Goal: Communication & Community: Answer question/provide support

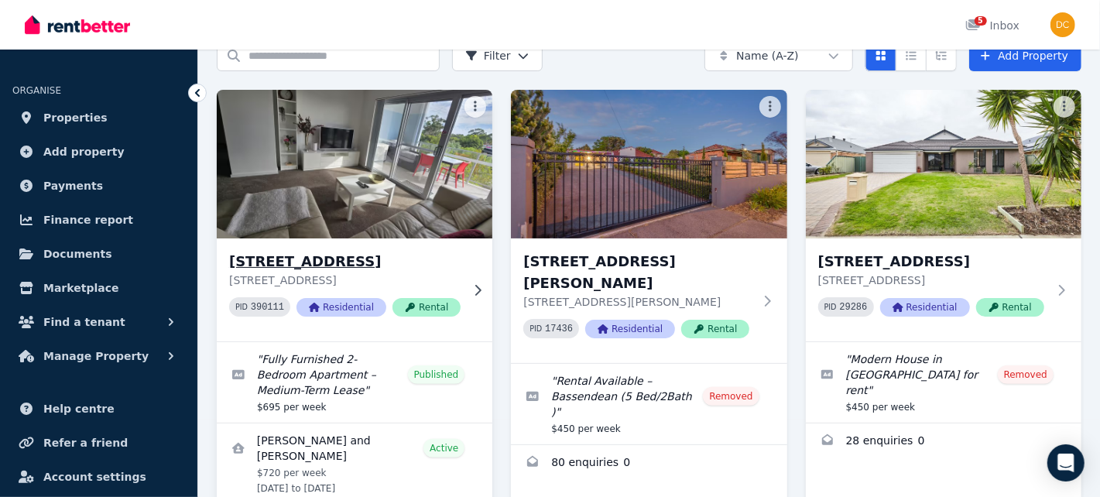
scroll to position [155, 0]
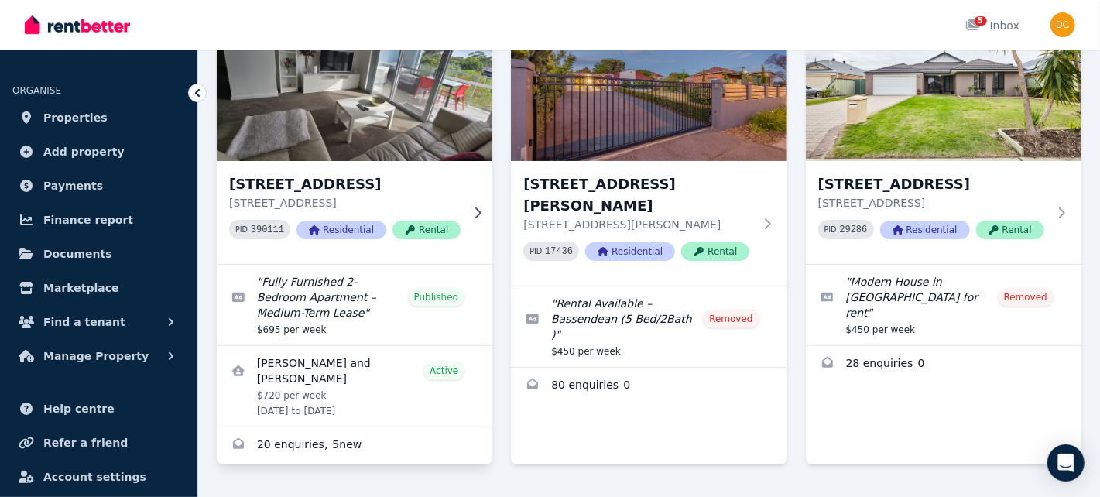
click at [417, 157] on img at bounding box center [354, 87] width 289 height 156
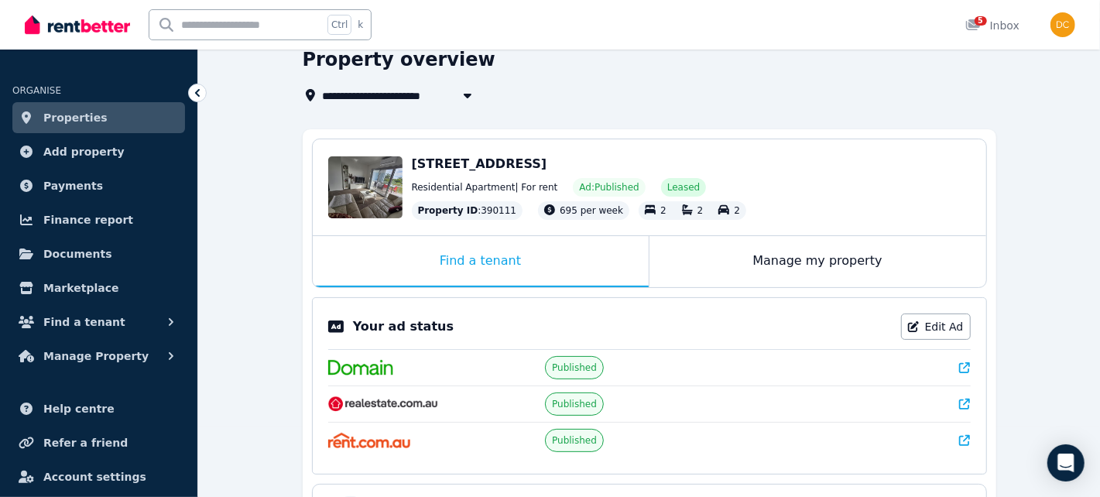
scroll to position [457, 0]
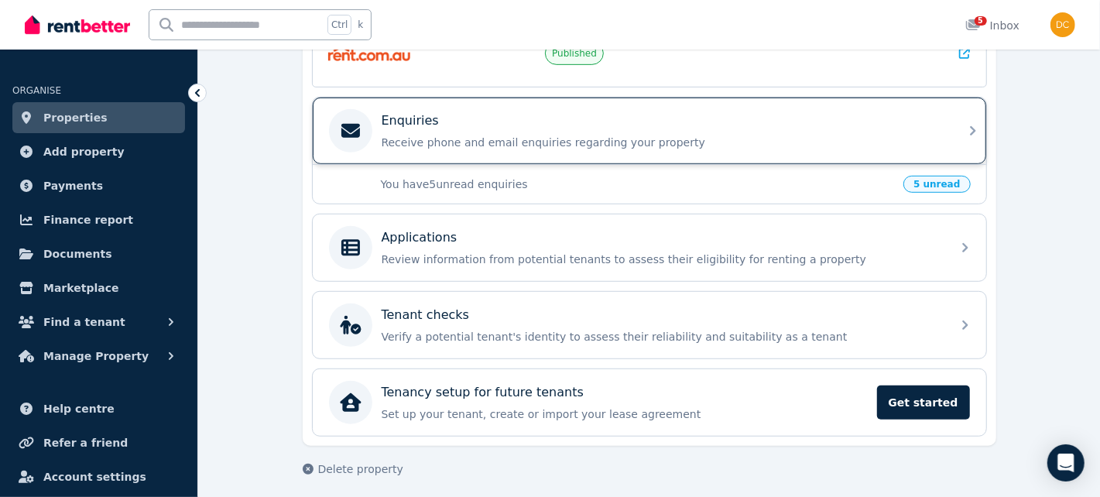
click at [525, 126] on div "Enquiries Receive phone and email enquiries regarding your property" at bounding box center [661, 130] width 560 height 39
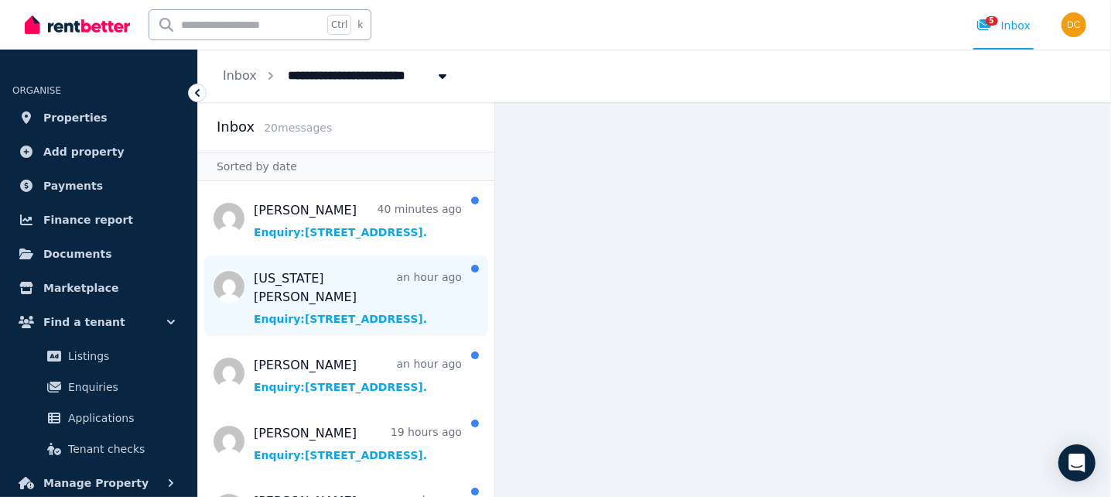
scroll to position [77, 0]
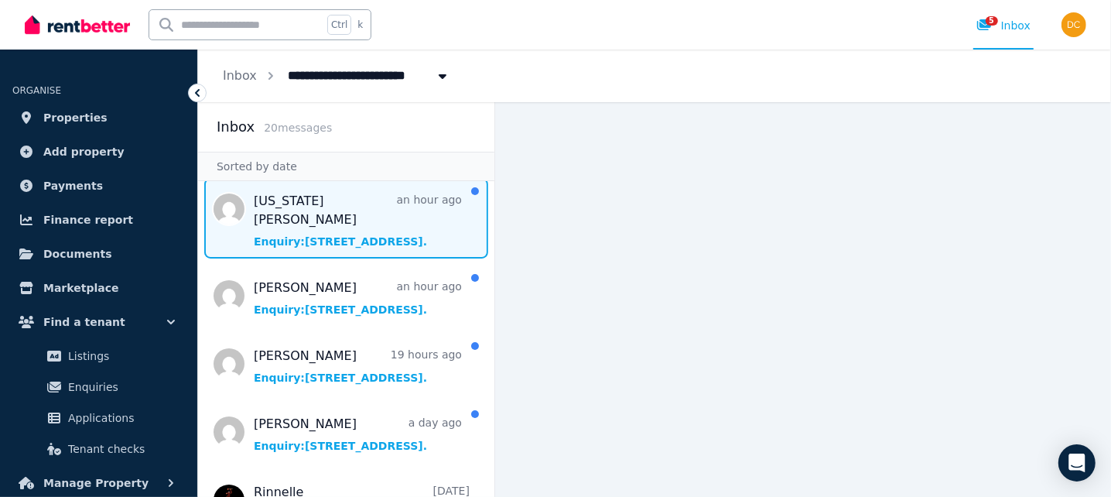
click at [338, 210] on span "Message list" at bounding box center [346, 218] width 296 height 80
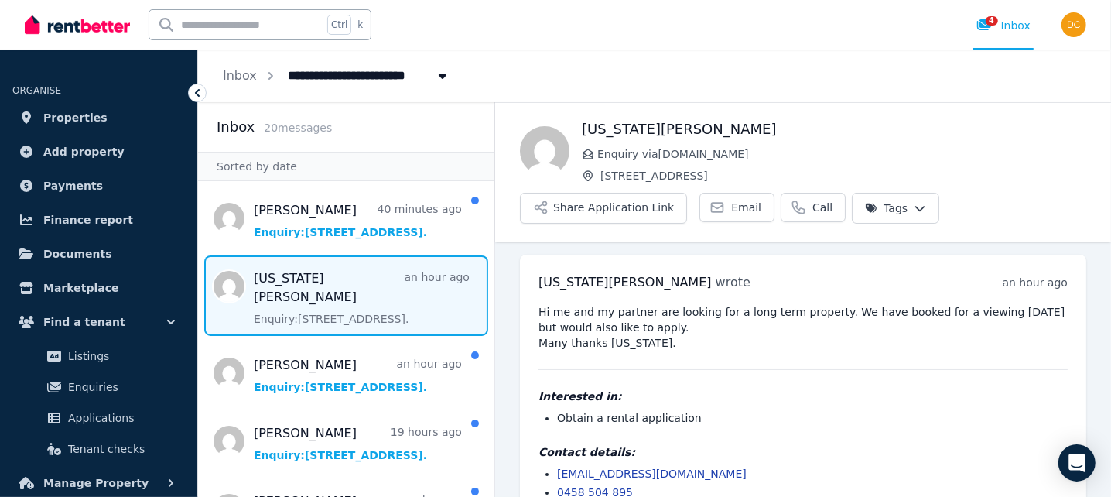
scroll to position [33, 0]
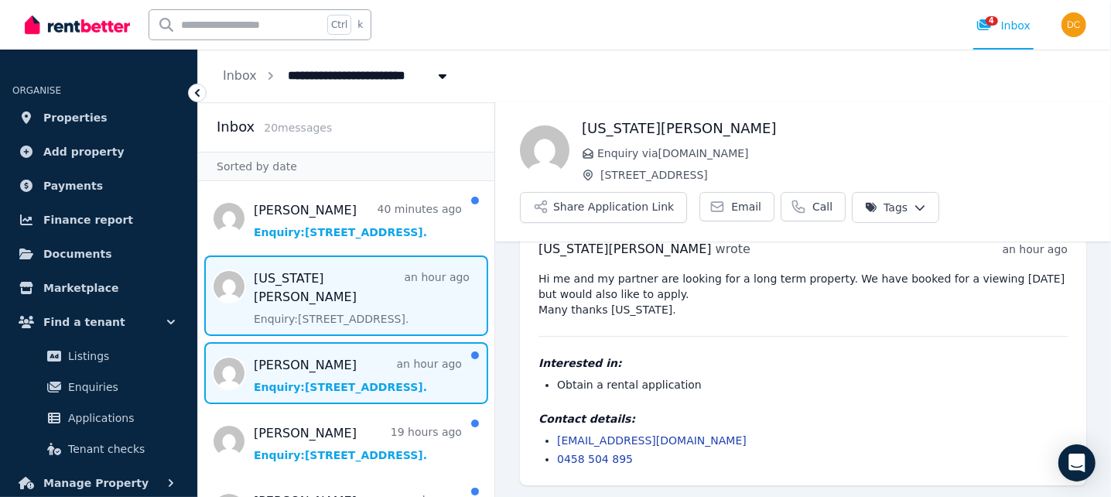
click at [305, 384] on span "Message list" at bounding box center [346, 373] width 296 height 62
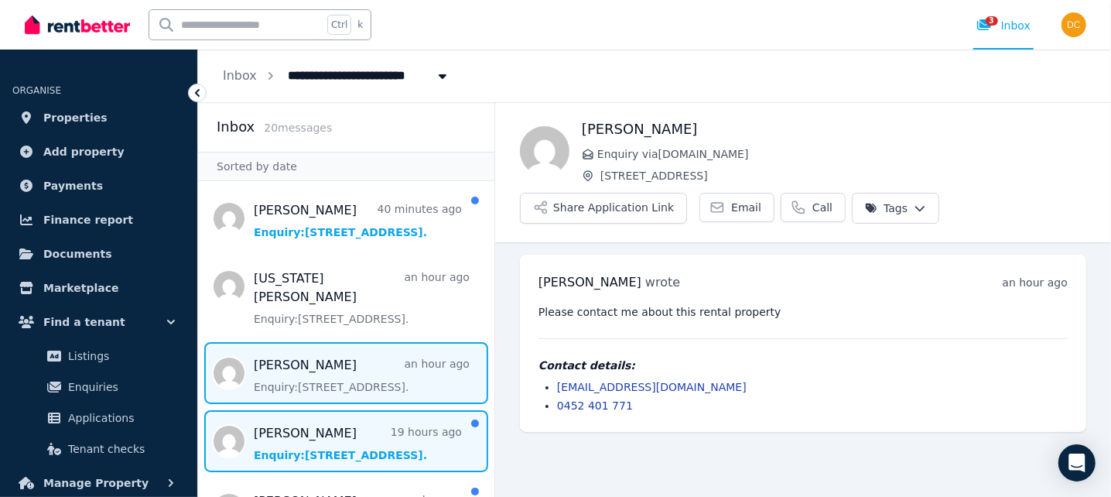
click at [339, 424] on span "Message list" at bounding box center [346, 441] width 296 height 62
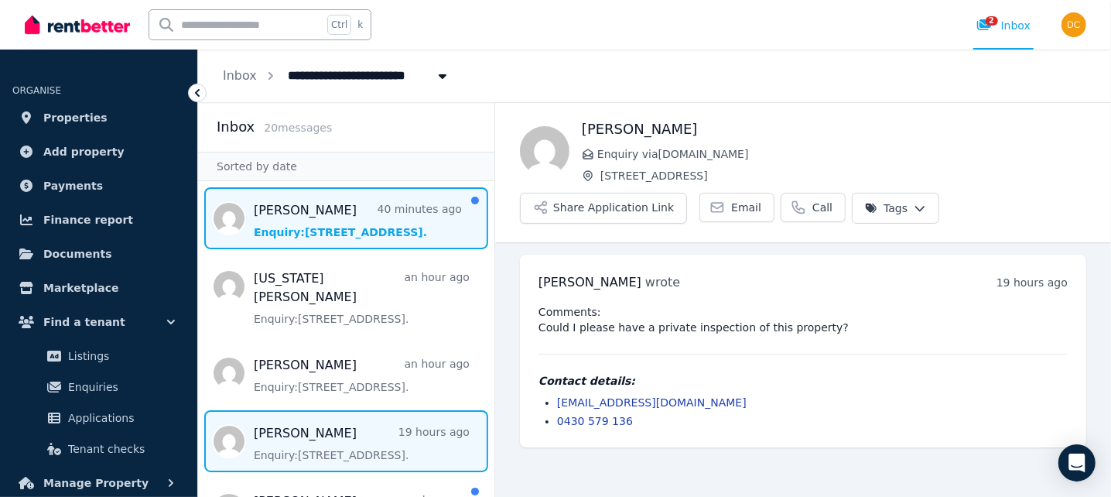
click at [357, 223] on span "Message list" at bounding box center [346, 218] width 296 height 62
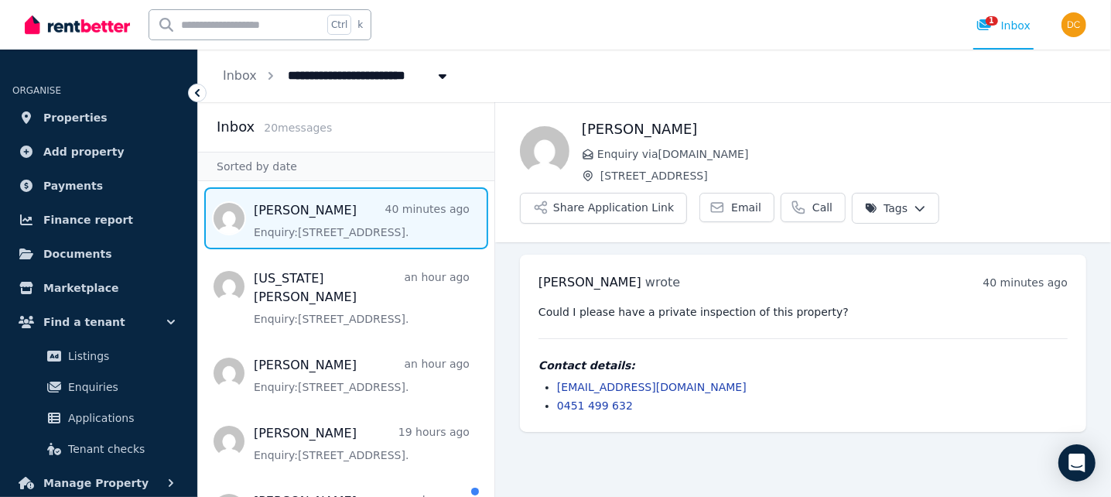
click at [601, 291] on div "[PERSON_NAME] wrote 40 minutes ago 8:37 am [DATE][DATE] Could I please have a p…" at bounding box center [803, 343] width 566 height 177
drag, startPoint x: 550, startPoint y: 323, endPoint x: 653, endPoint y: 324, distance: 102.9
click at [653, 324] on div "Could I please have a private inspection of this property? Contact details: [EM…" at bounding box center [803, 358] width 529 height 109
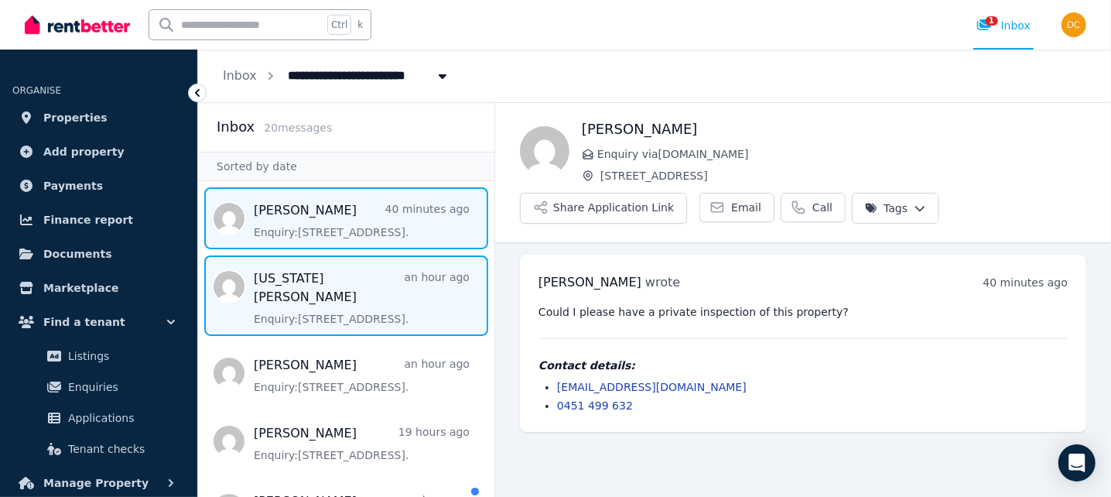
click at [348, 300] on span "Message list" at bounding box center [346, 295] width 296 height 80
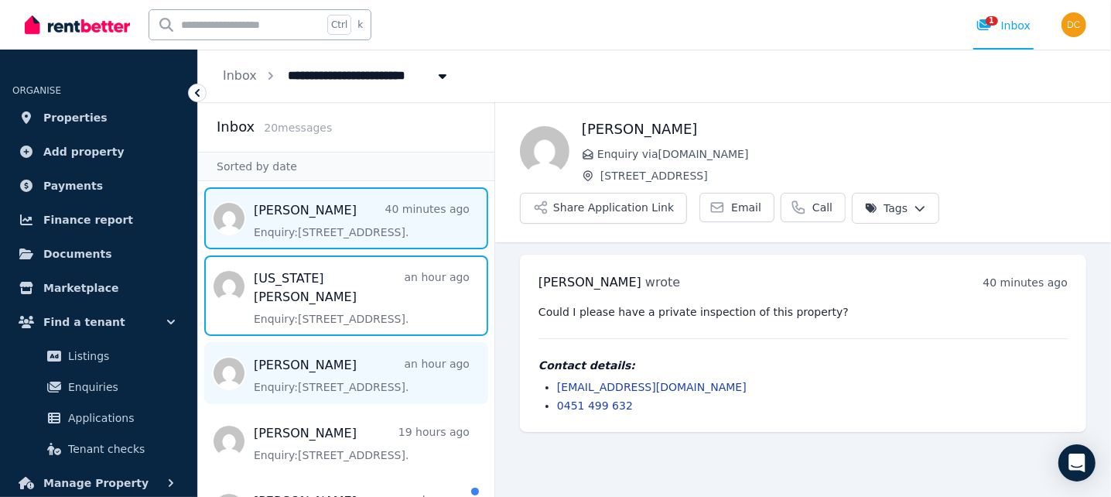
scroll to position [33, 0]
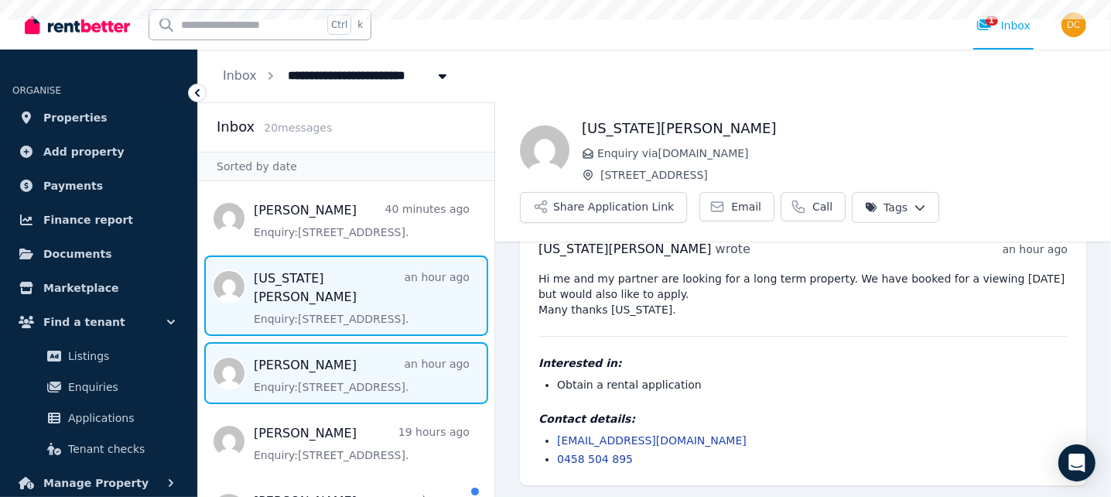
click at [344, 355] on span "Message list" at bounding box center [346, 373] width 296 height 62
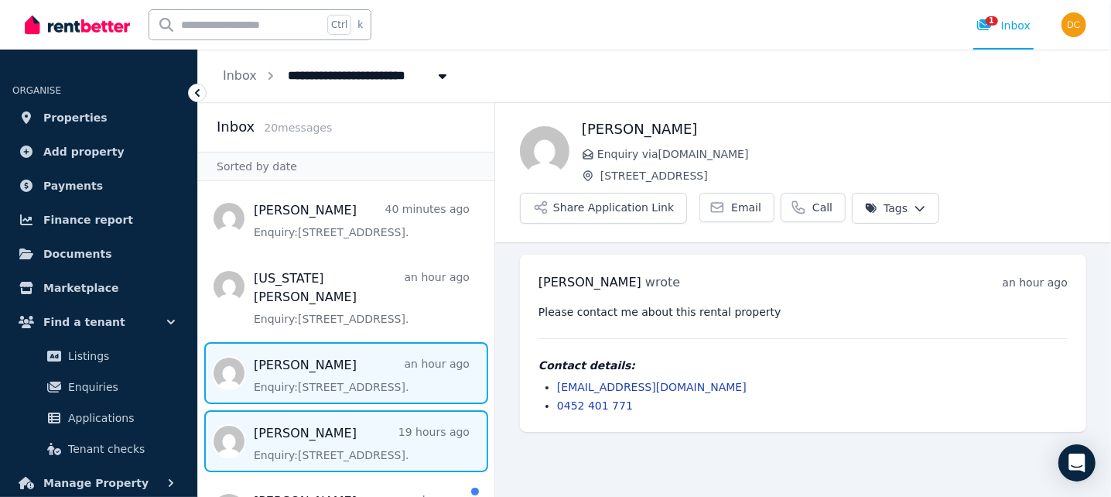
click at [342, 410] on span "Message list" at bounding box center [346, 441] width 296 height 62
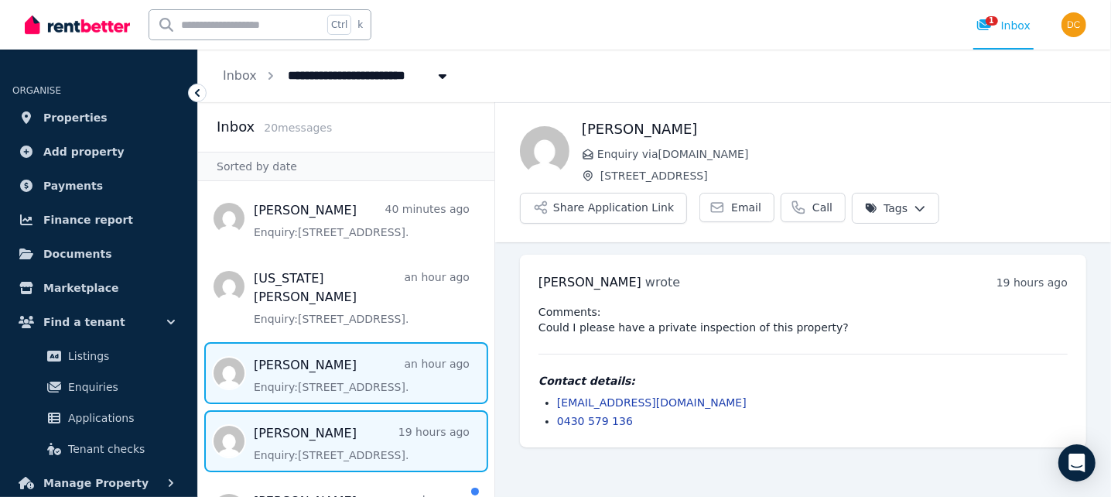
click at [312, 373] on span "Message list" at bounding box center [346, 373] width 296 height 62
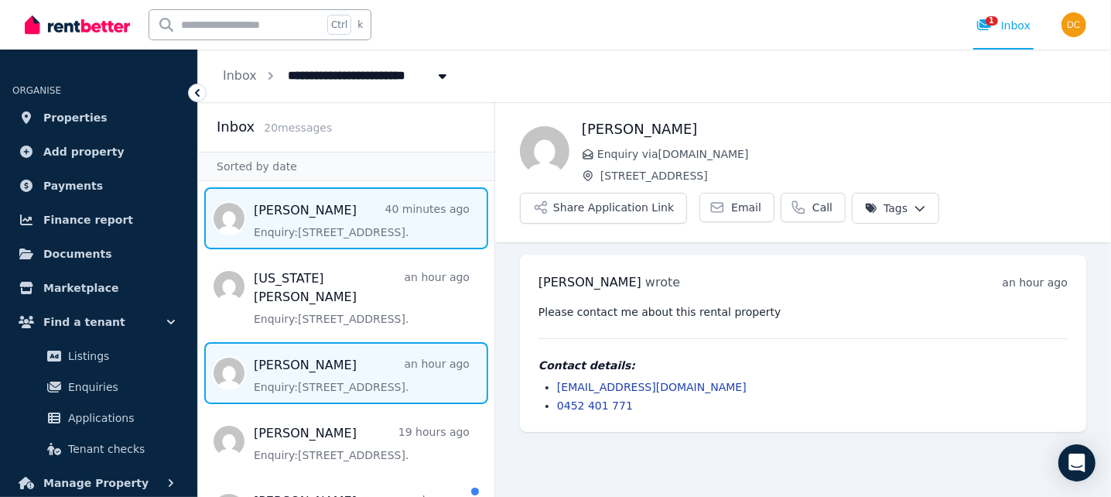
click at [316, 239] on span "Message list" at bounding box center [346, 218] width 296 height 62
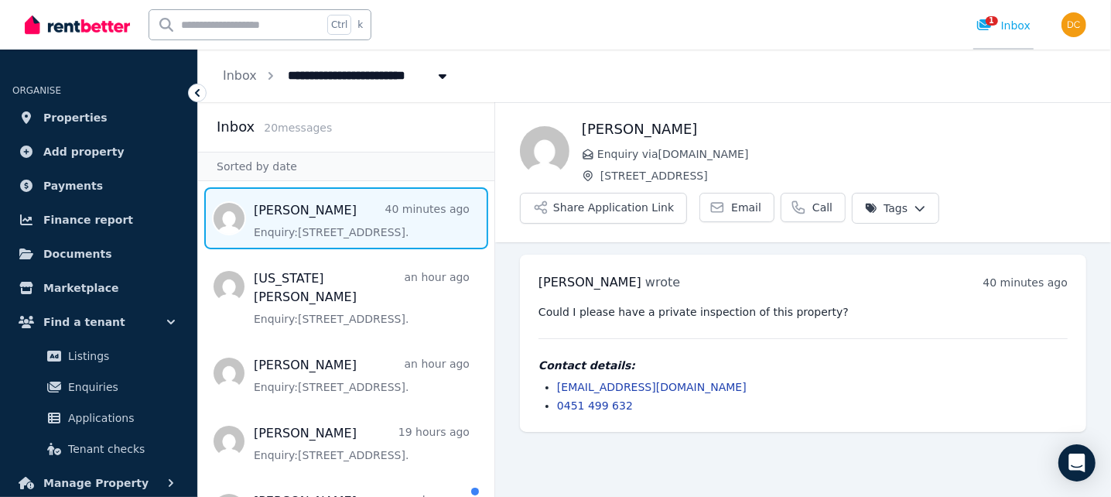
click at [1010, 36] on link "1 Inbox" at bounding box center [1003, 25] width 60 height 50
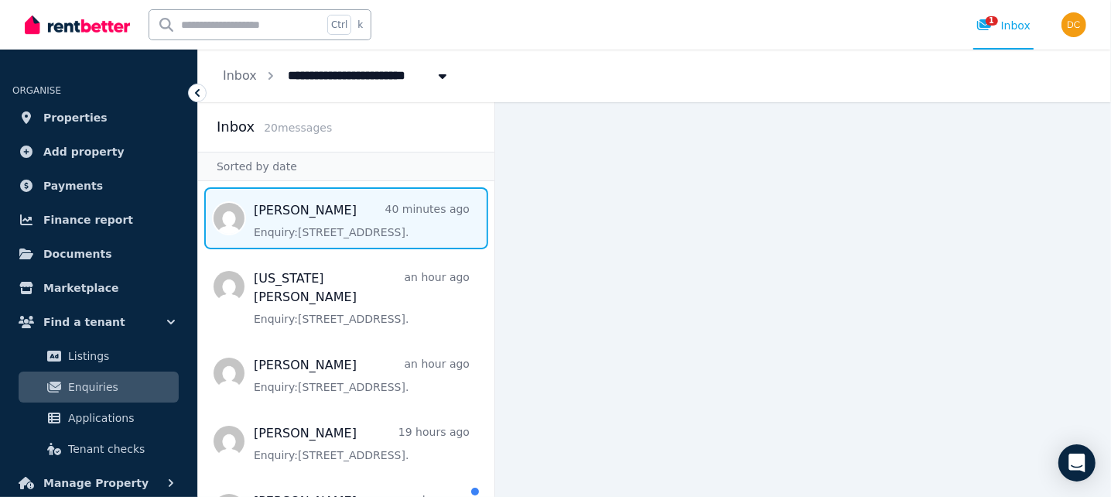
click at [289, 209] on span "Message list" at bounding box center [346, 218] width 296 height 62
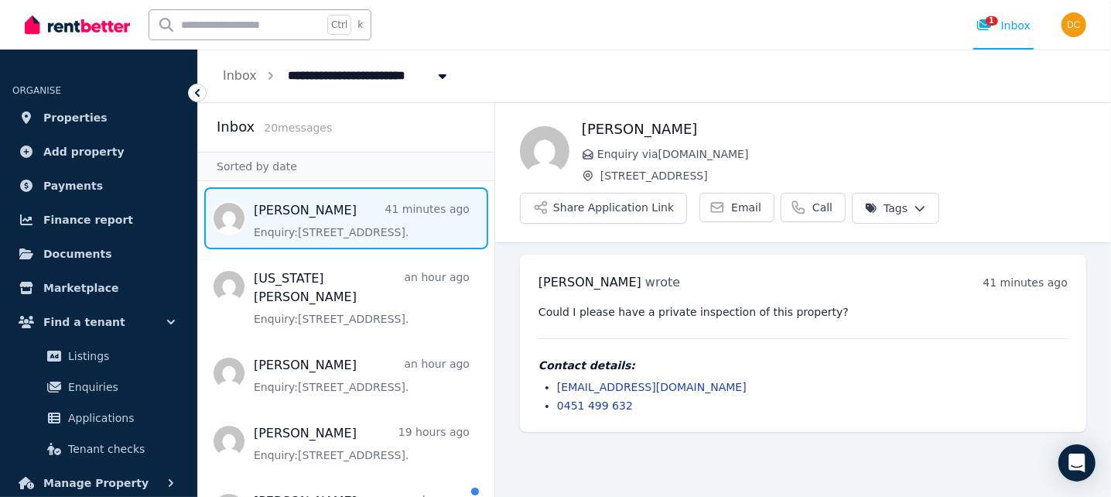
scroll to position [77, 0]
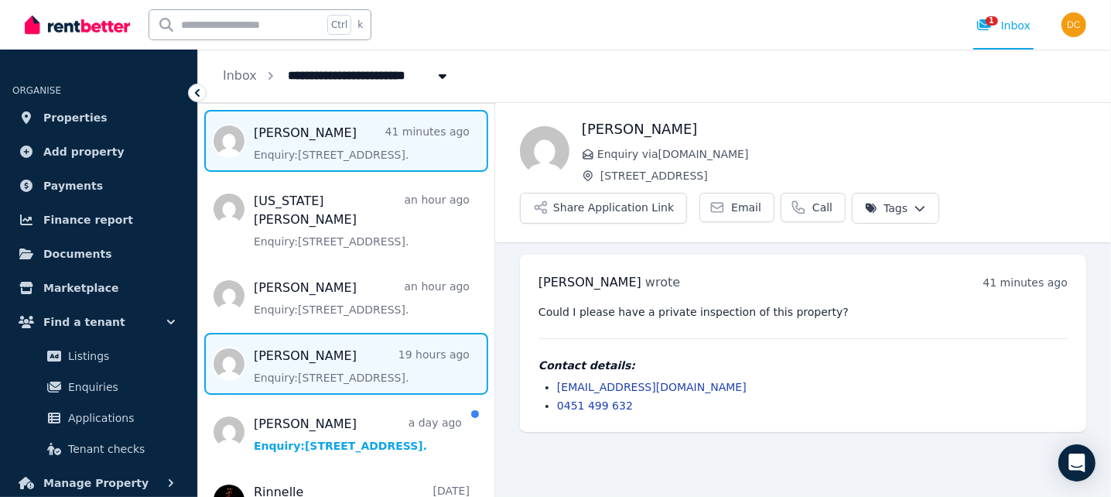
click at [339, 357] on span "Message list" at bounding box center [346, 364] width 296 height 62
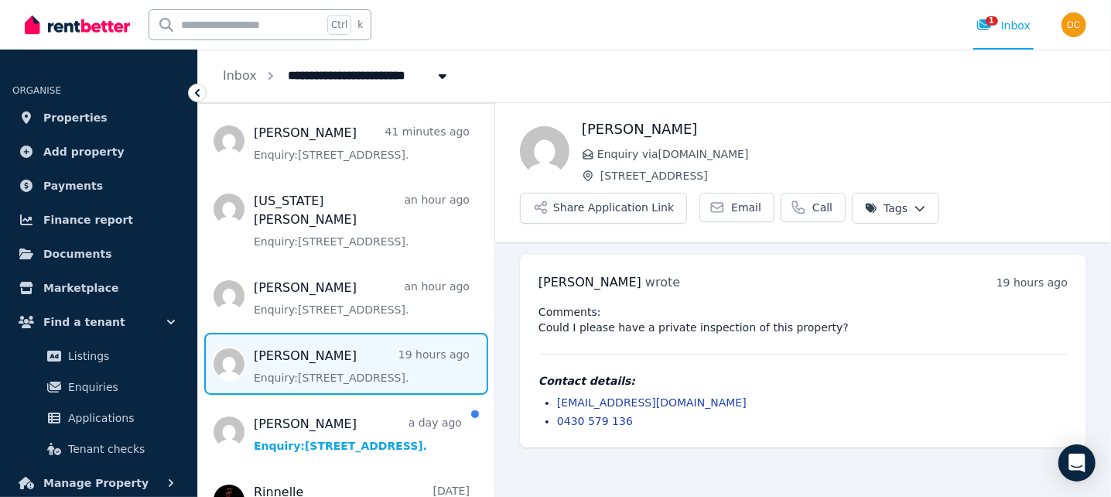
click at [579, 311] on pre "Comments: Could I please have a private inspection of this property?" at bounding box center [803, 319] width 529 height 31
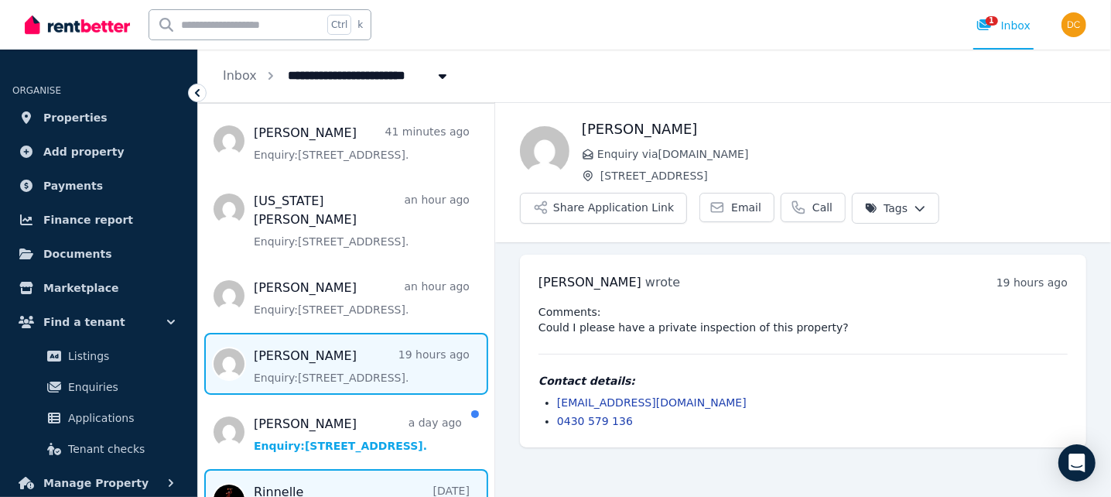
click at [313, 469] on span "Message list" at bounding box center [346, 500] width 296 height 62
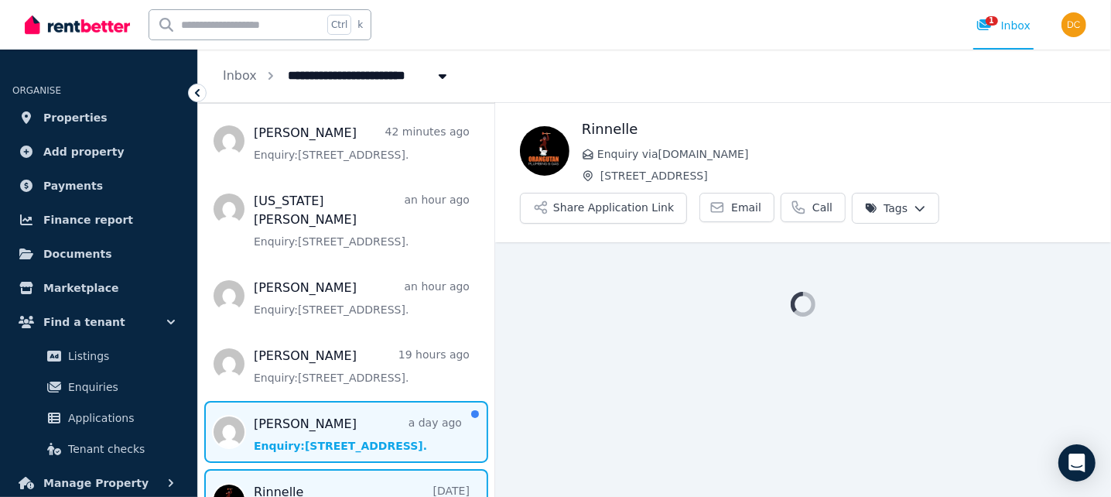
click at [311, 412] on span "Message list" at bounding box center [346, 432] width 296 height 62
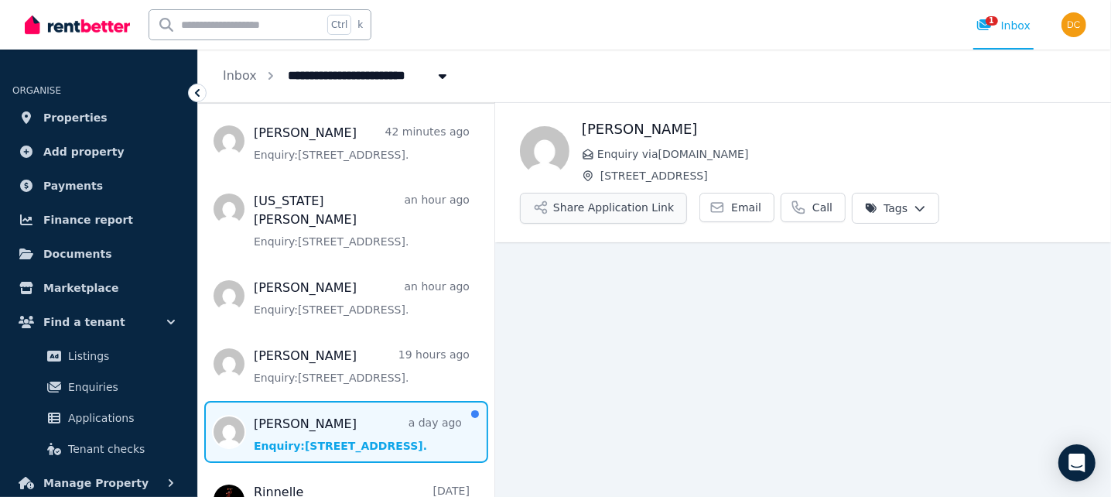
click at [593, 195] on button "Share Application Link" at bounding box center [603, 208] width 167 height 31
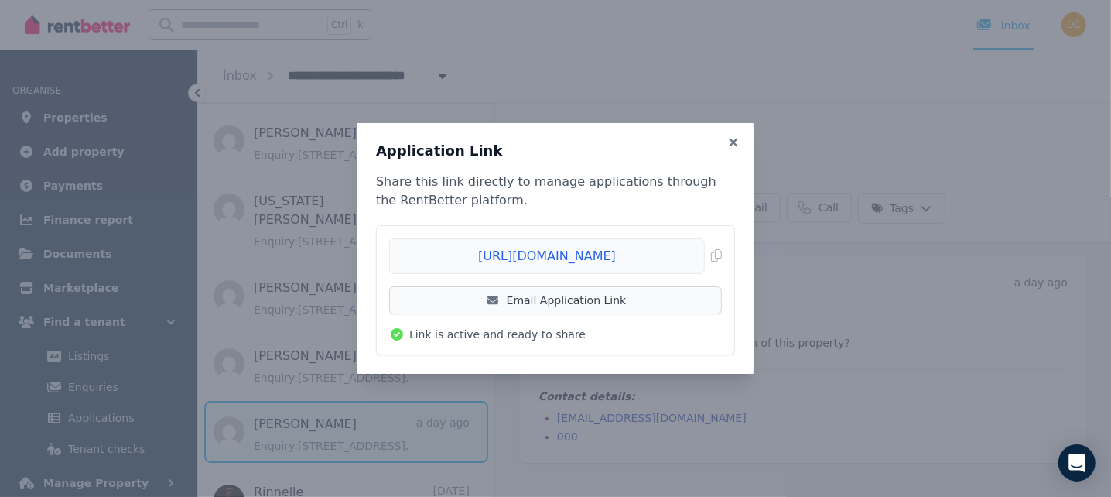
drag, startPoint x: 717, startPoint y: 252, endPoint x: 548, endPoint y: 303, distance: 176.8
click at [548, 303] on div "[URL][DOMAIN_NAME] Copied! Email Application Link Link is active and ready to s…" at bounding box center [555, 290] width 333 height 104
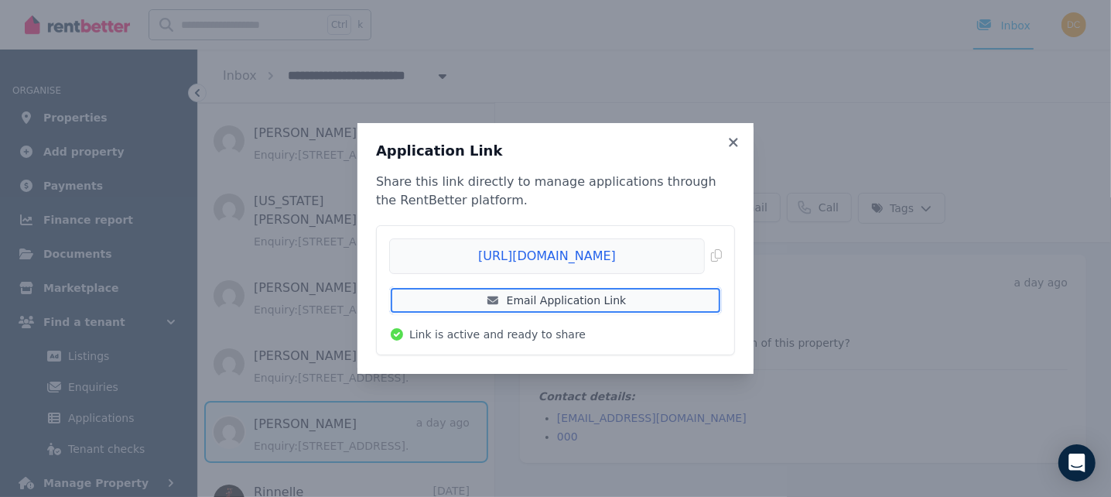
click at [548, 303] on link "Email Application Link" at bounding box center [555, 300] width 333 height 28
click at [518, 298] on link "Email Application Link" at bounding box center [555, 300] width 333 height 28
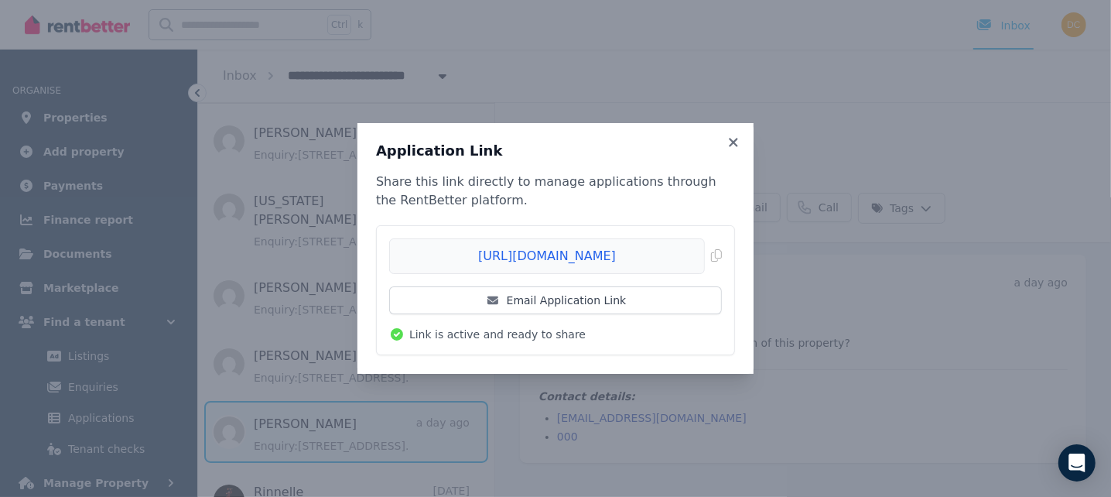
click at [70, 48] on div "Application Link Share this link directly to manage applications through the Re…" at bounding box center [555, 248] width 1111 height 497
click at [733, 144] on icon at bounding box center [733, 142] width 9 height 9
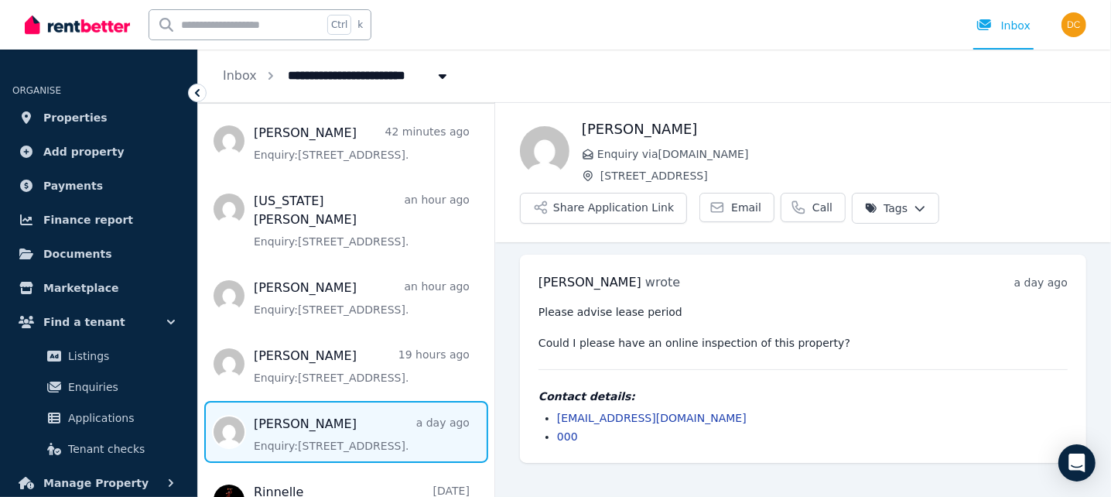
drag, startPoint x: 280, startPoint y: 71, endPoint x: 460, endPoint y: 60, distance: 180.6
click at [460, 60] on ol "**********" at bounding box center [336, 76] width 277 height 53
copy span "[STREET_ADDRESS]"
